Goal: Information Seeking & Learning: Learn about a topic

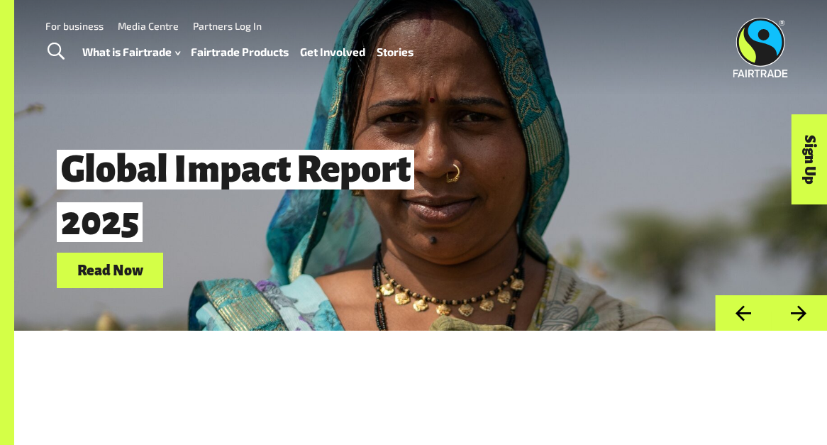
click at [55, 48] on span "Toggle Search" at bounding box center [56, 52] width 17 height 18
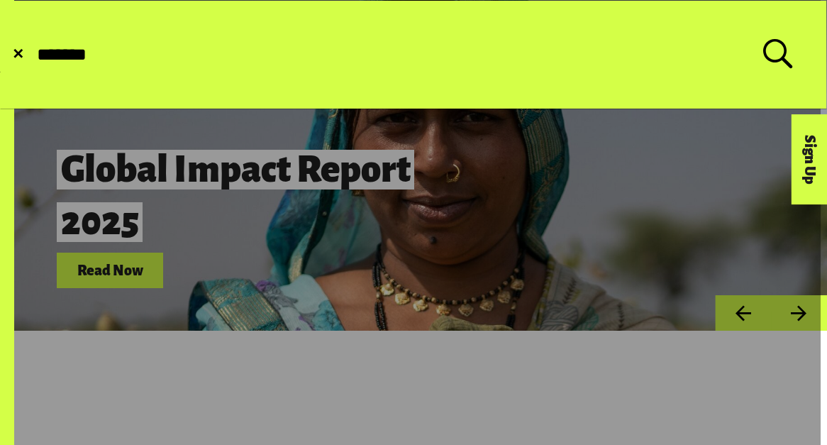
type input "*******"
click at [35, 55] on button "Submit Search" at bounding box center [35, 55] width 1 height 1
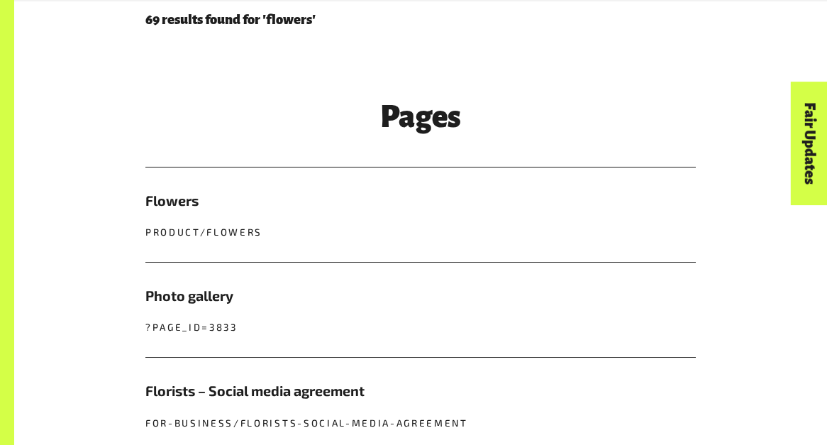
scroll to position [421, 0]
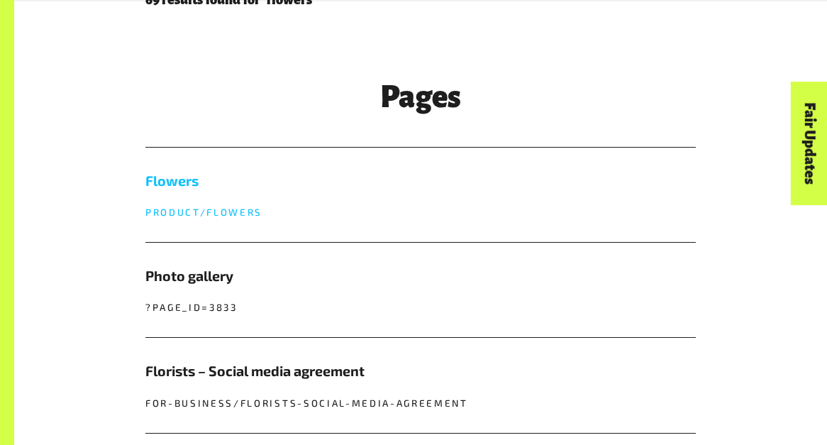
click at [223, 188] on h5 "Flowers" at bounding box center [420, 180] width 551 height 21
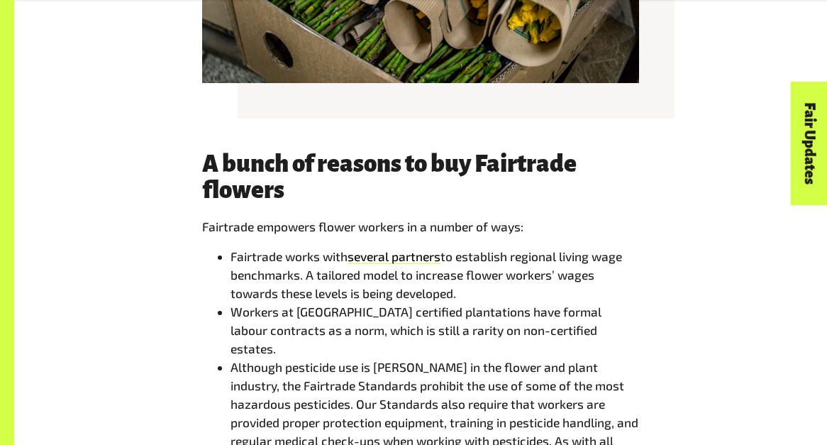
scroll to position [3139, 0]
